Goal: Check status: Check status

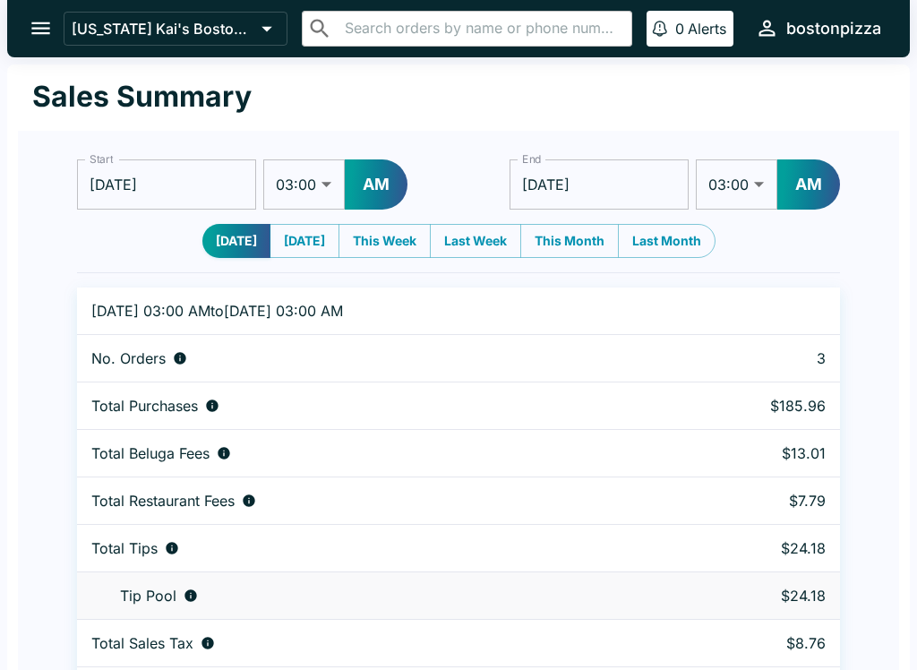
select select "03:00"
click at [37, 23] on icon "open drawer" at bounding box center [40, 28] width 19 height 13
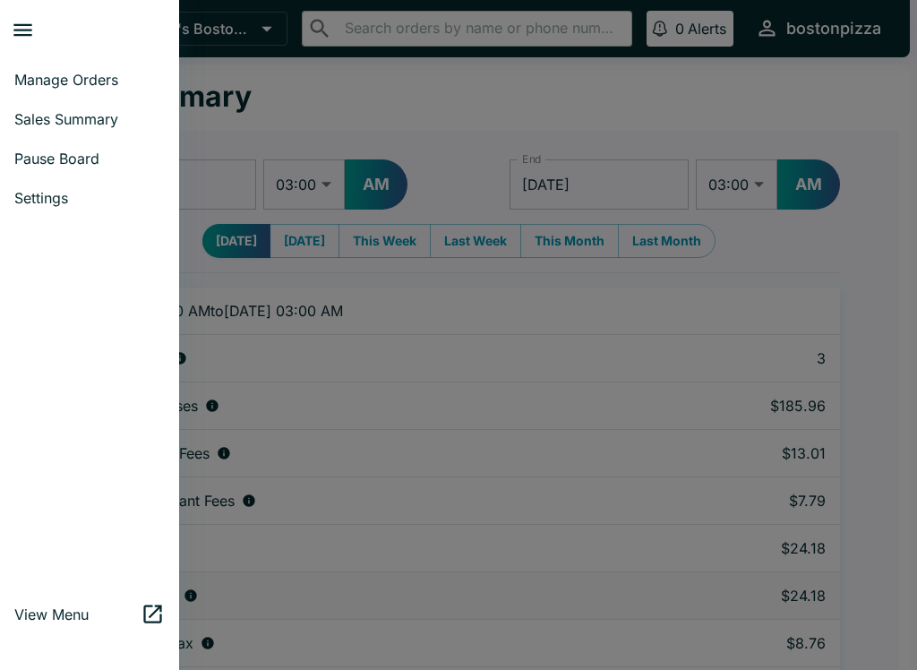
click at [49, 72] on span "Manage Orders" at bounding box center [89, 80] width 150 height 18
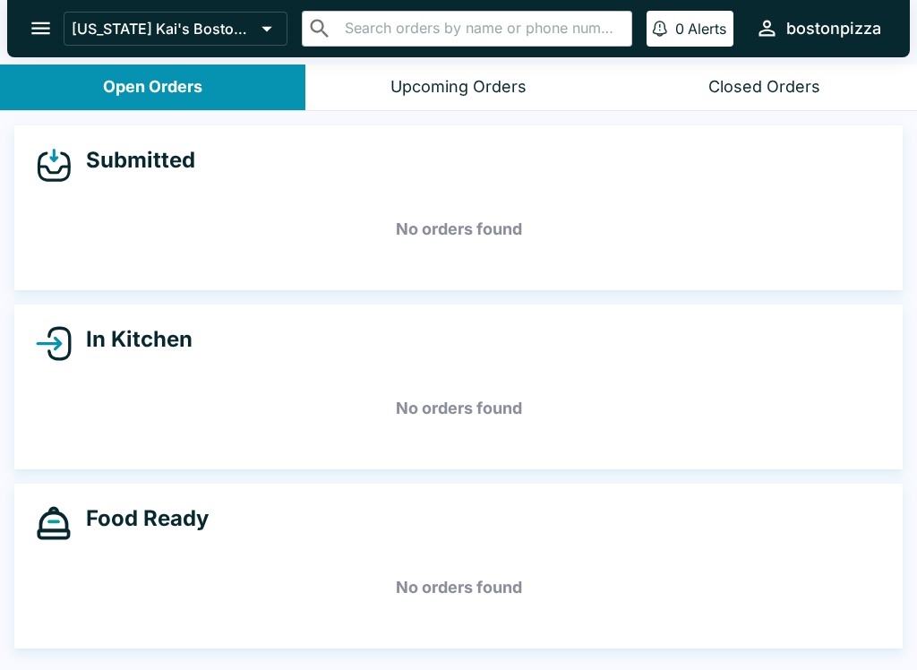
click at [315, 80] on button "Upcoming Orders" at bounding box center [457, 87] width 305 height 46
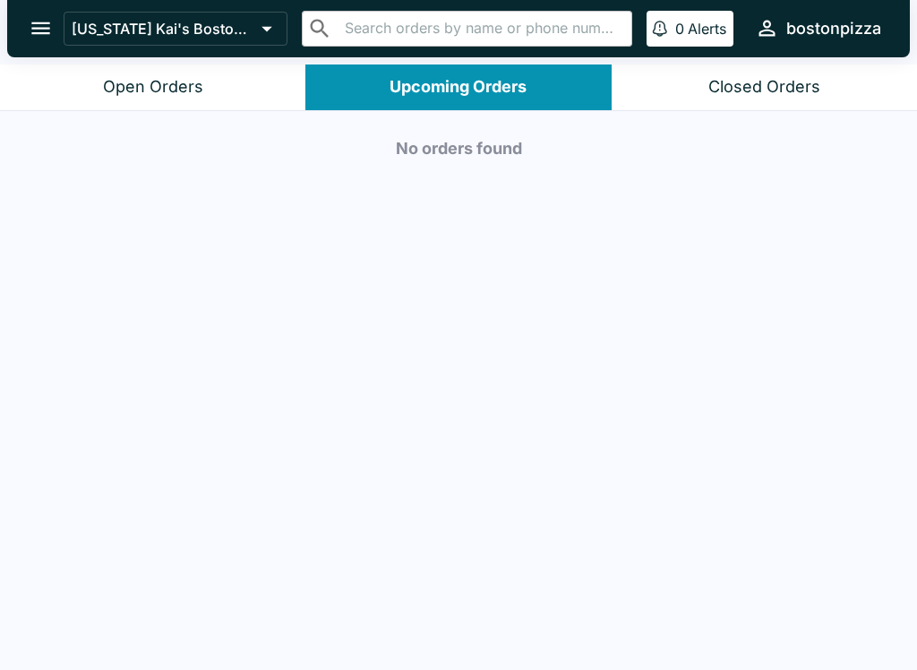
click at [348, 59] on header "[US_STATE] Kai's Boston Pizza ​ ​ 0 Alerts bostonpizza" at bounding box center [458, 32] width 917 height 64
click at [714, 568] on div "No orders found" at bounding box center [458, 392] width 917 height 562
click at [723, 11] on button "0 Alerts" at bounding box center [689, 29] width 87 height 36
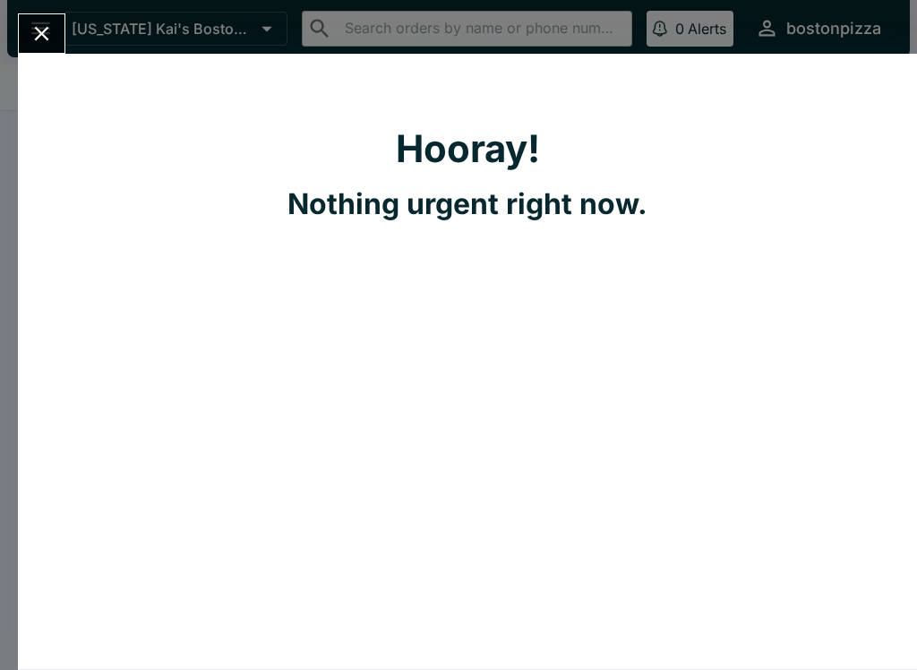
click at [36, 34] on icon "Close" at bounding box center [42, 33] width 24 height 24
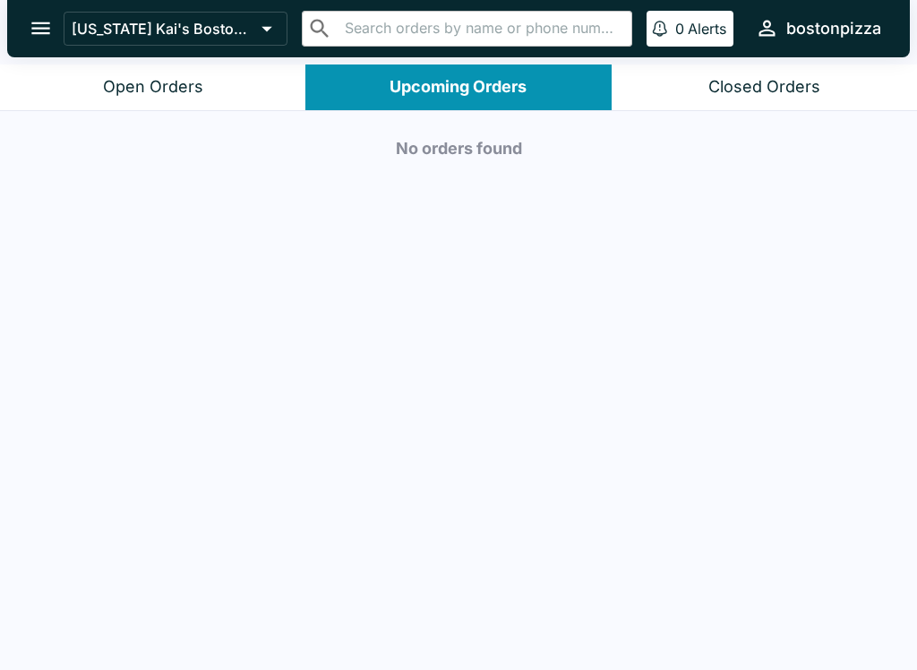
click at [96, 90] on button "Open Orders" at bounding box center [152, 87] width 305 height 46
